Goal: Find contact information: Find contact information

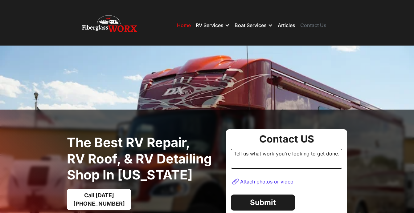
click at [314, 26] on link "Contact Us" at bounding box center [313, 25] width 26 height 6
